Goal: Navigation & Orientation: Find specific page/section

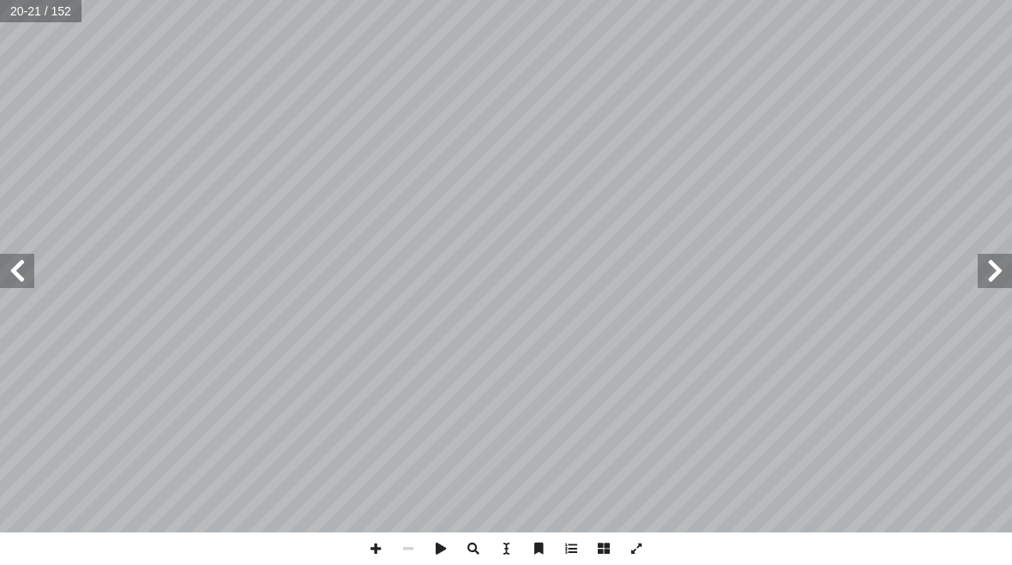
click at [22, 287] on span at bounding box center [17, 271] width 34 height 34
click at [19, 276] on span at bounding box center [17, 271] width 34 height 34
click at [8, 268] on span at bounding box center [17, 271] width 34 height 34
click at [18, 265] on span at bounding box center [17, 271] width 34 height 34
click at [33, 287] on span at bounding box center [17, 271] width 34 height 34
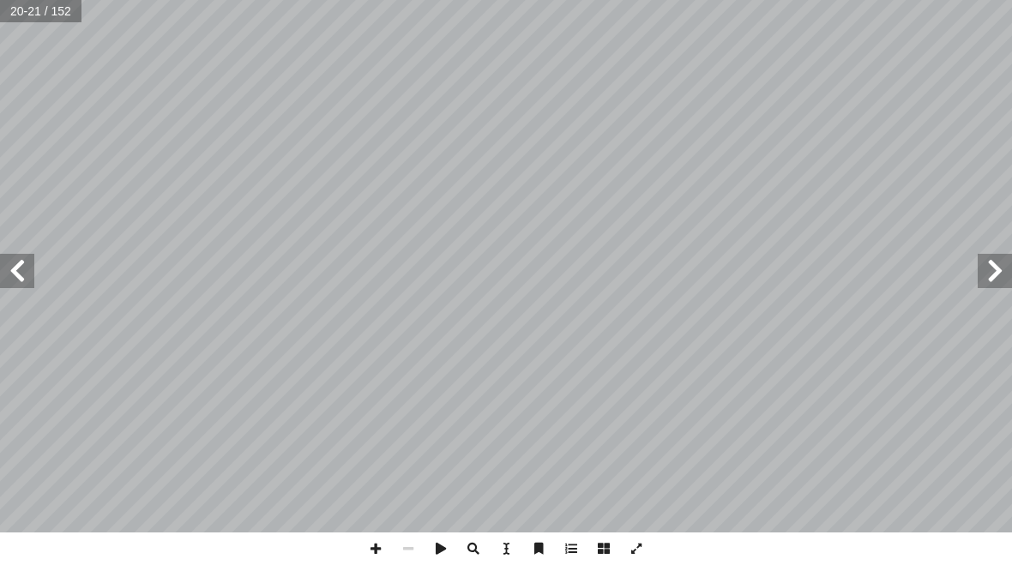
click at [27, 271] on span at bounding box center [17, 271] width 34 height 34
click at [33, 273] on span at bounding box center [17, 271] width 34 height 34
